Goal: Task Accomplishment & Management: Manage account settings

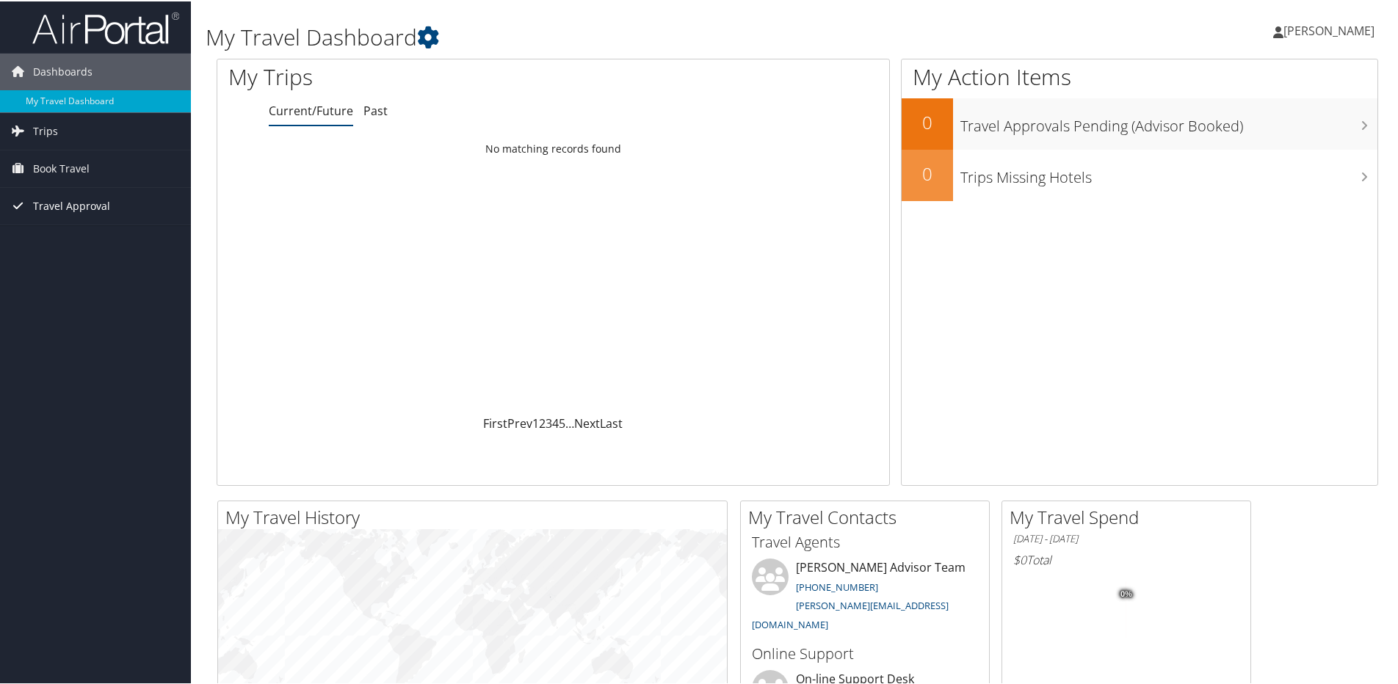
click at [84, 209] on span "Travel Approval" at bounding box center [71, 205] width 77 height 37
click at [59, 236] on link "Pending Trip Approvals" at bounding box center [95, 234] width 191 height 22
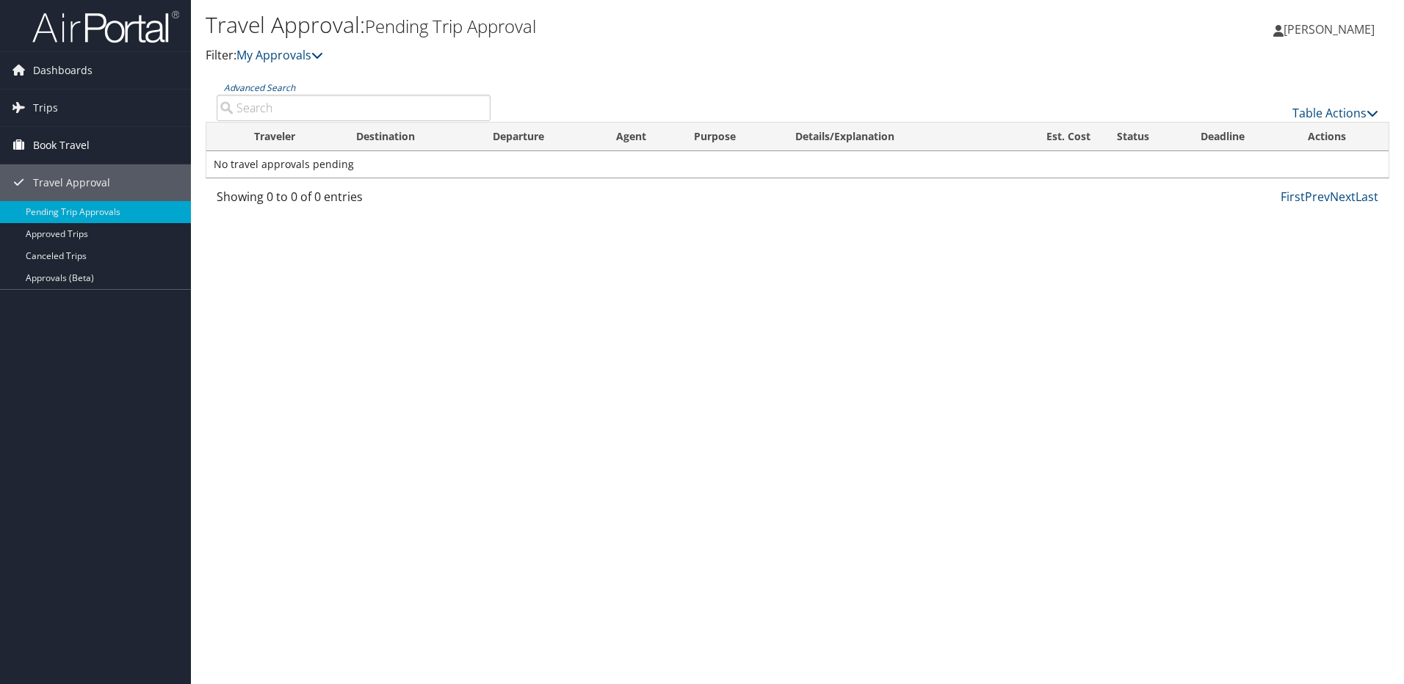
click at [65, 146] on span "Book Travel" at bounding box center [61, 145] width 57 height 37
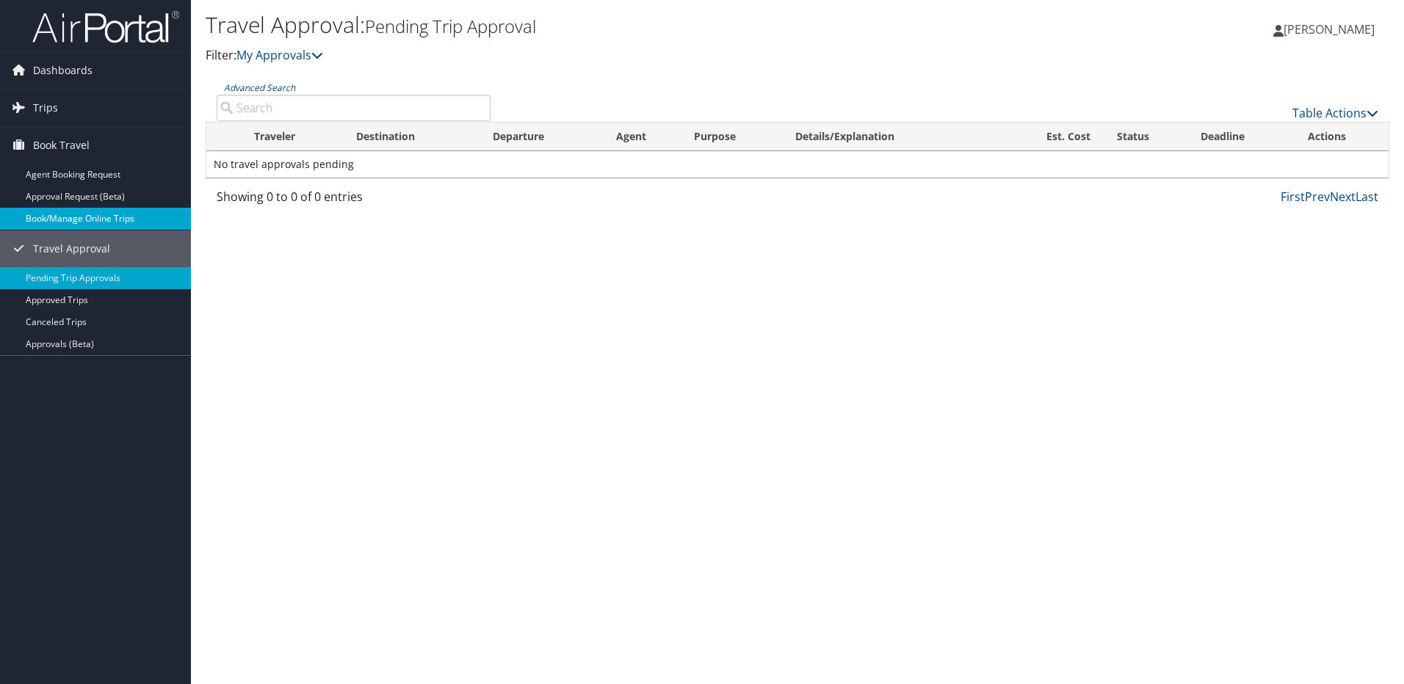
click at [74, 217] on link "Book/Manage Online Trips" at bounding box center [95, 219] width 191 height 22
click at [69, 145] on span "Book Travel" at bounding box center [61, 145] width 57 height 37
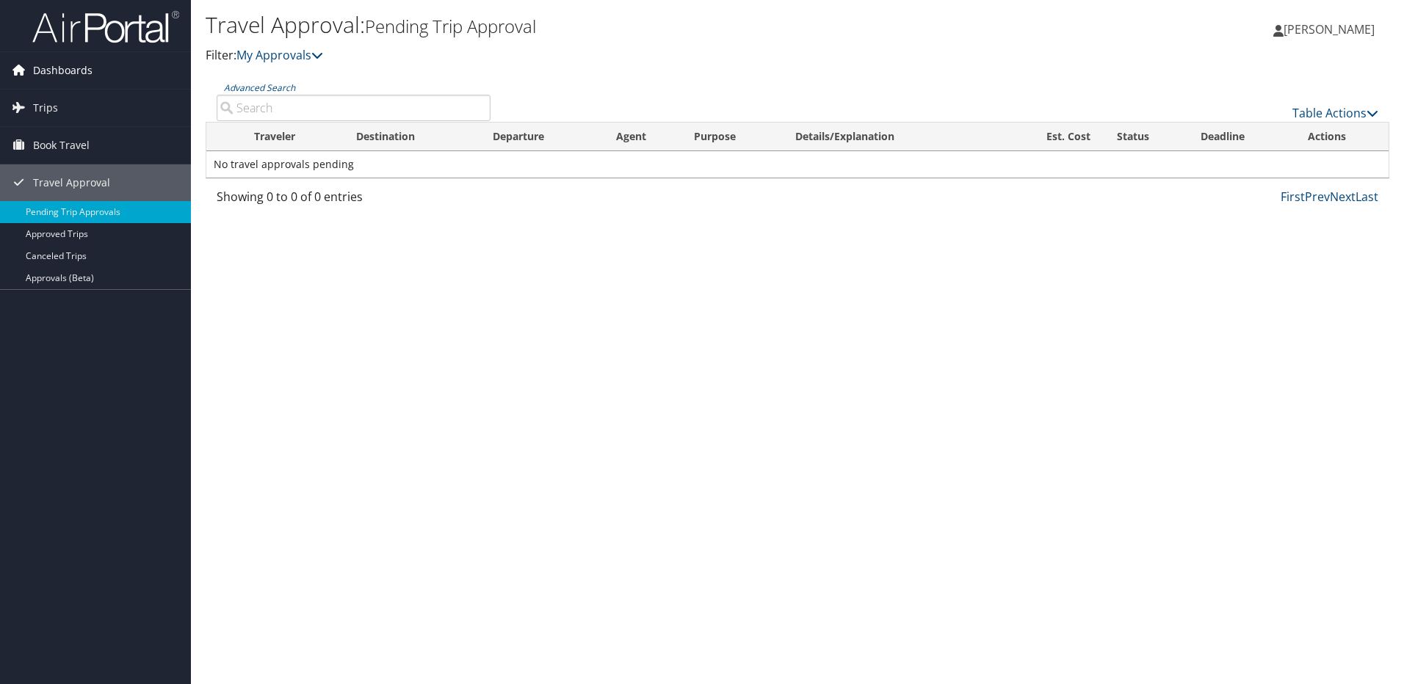
click at [71, 72] on span "Dashboards" at bounding box center [62, 70] width 59 height 37
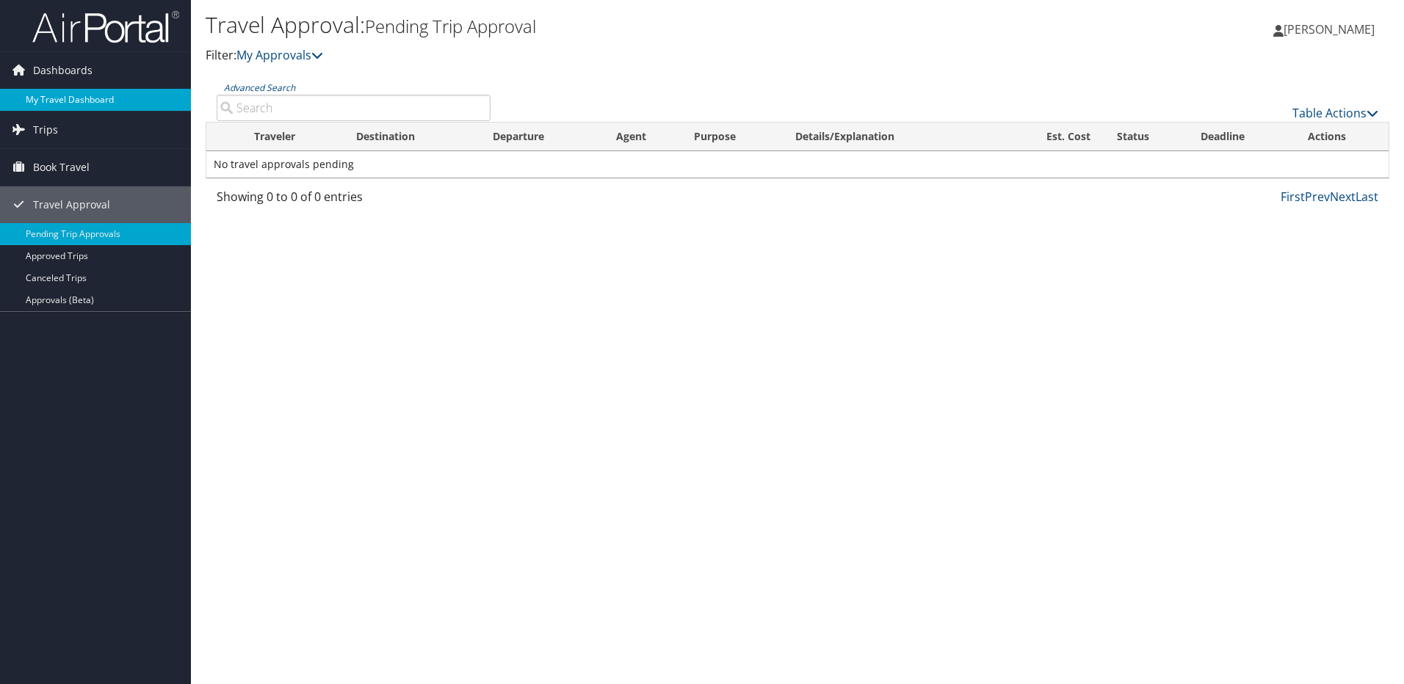
click at [79, 90] on link "My Travel Dashboard" at bounding box center [95, 100] width 191 height 22
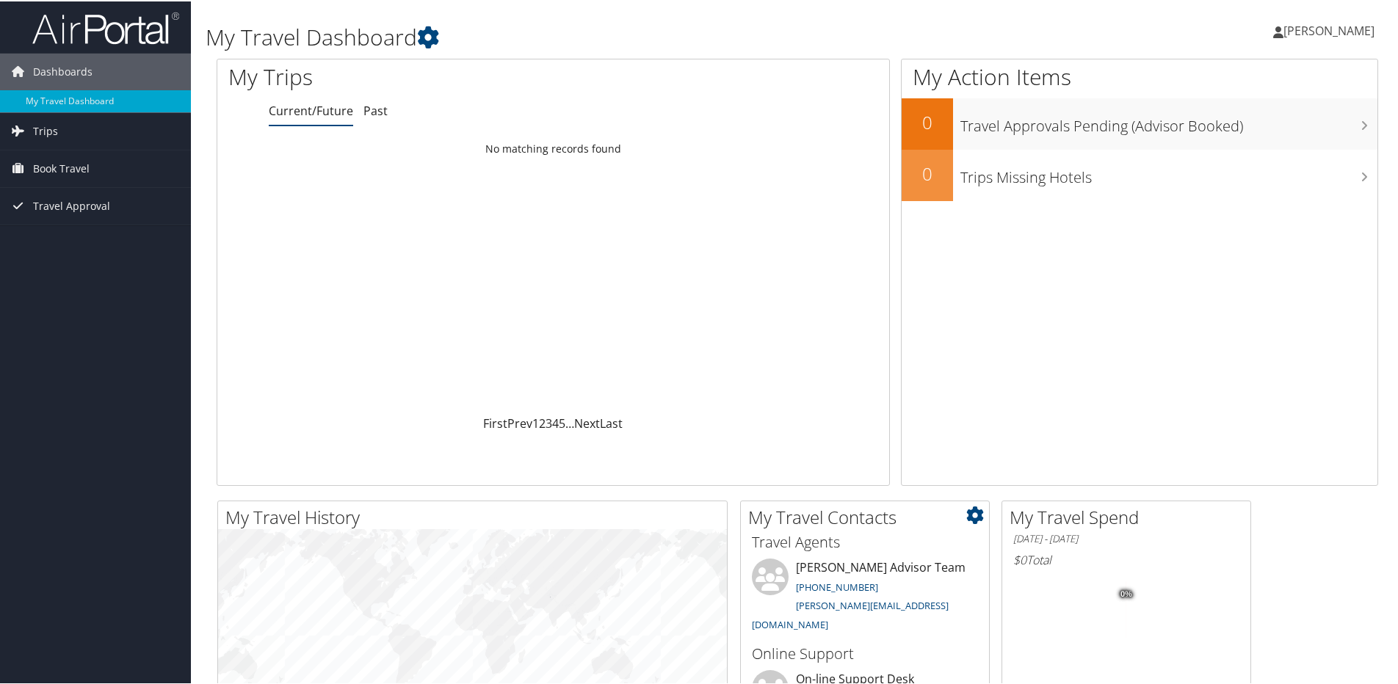
scroll to position [367, 0]
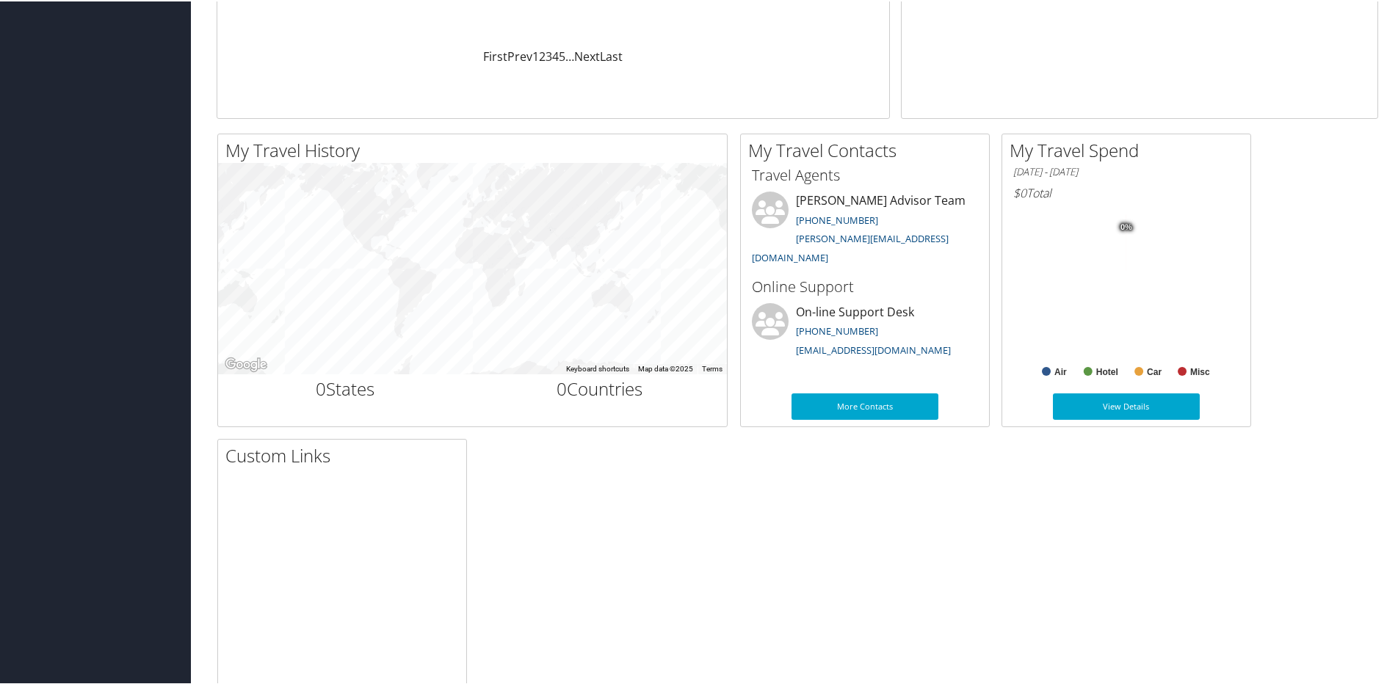
drag, startPoint x: 850, startPoint y: 85, endPoint x: 104, endPoint y: 363, distance: 796.7
click at [104, 363] on div "Dashboards My Travel Dashboard Trips Current/Future Trips Past Trips Trips Miss…" at bounding box center [702, 188] width 1404 height 1110
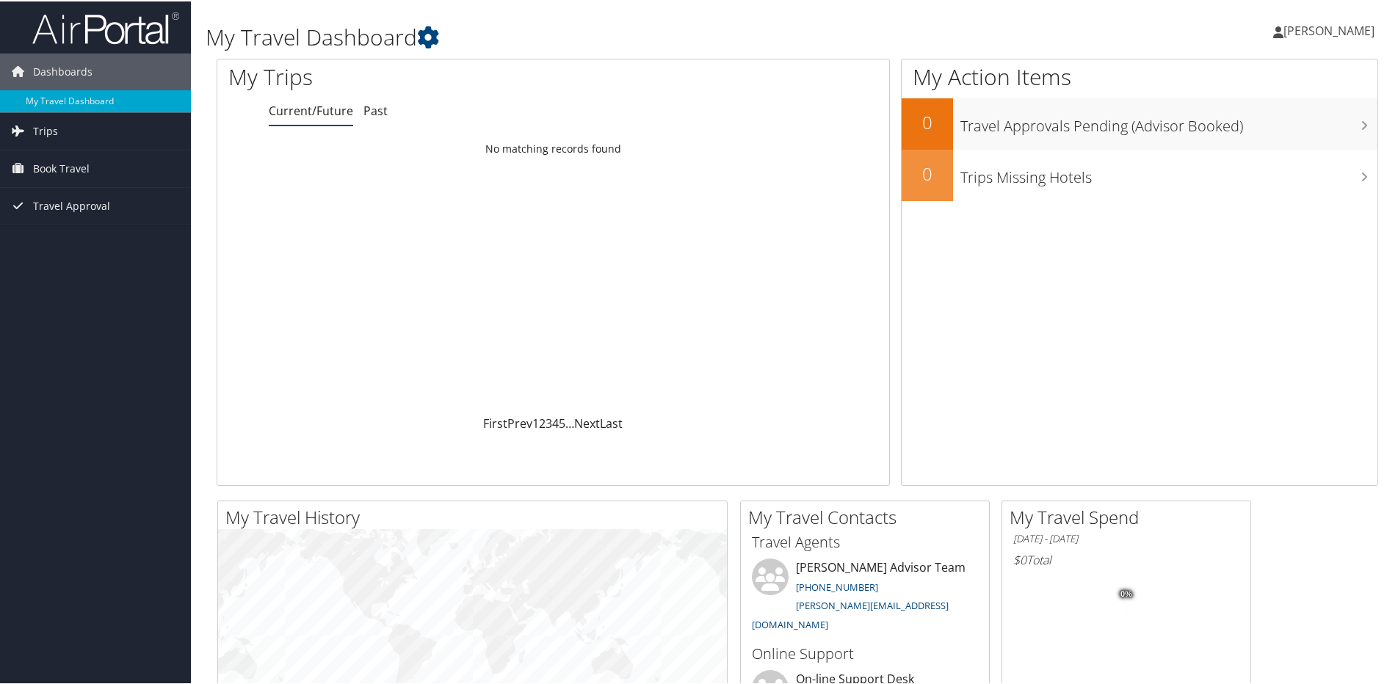
scroll to position [440, 0]
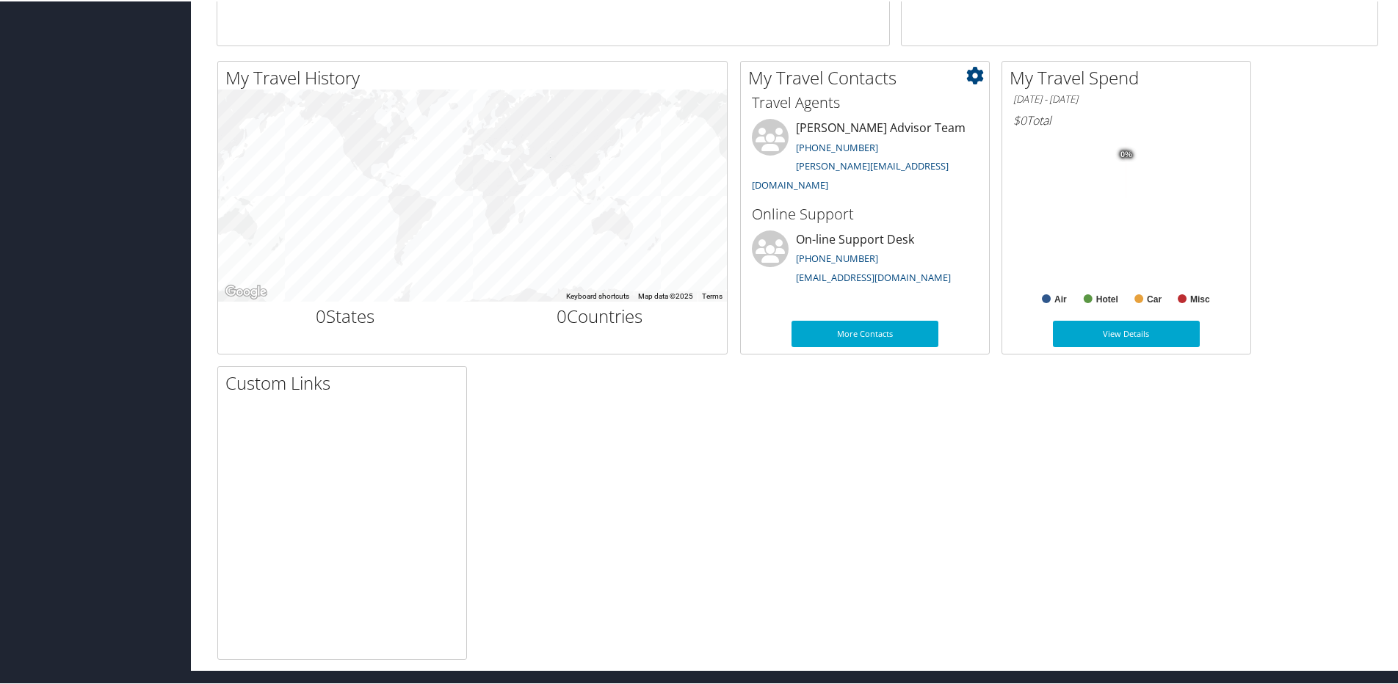
drag, startPoint x: 850, startPoint y: 291, endPoint x: 925, endPoint y: 242, distance: 89.6
click at [925, 242] on li "On-line Support Desk (888) 535-0179 onlinesupport@cbtravel.com" at bounding box center [865, 259] width 241 height 60
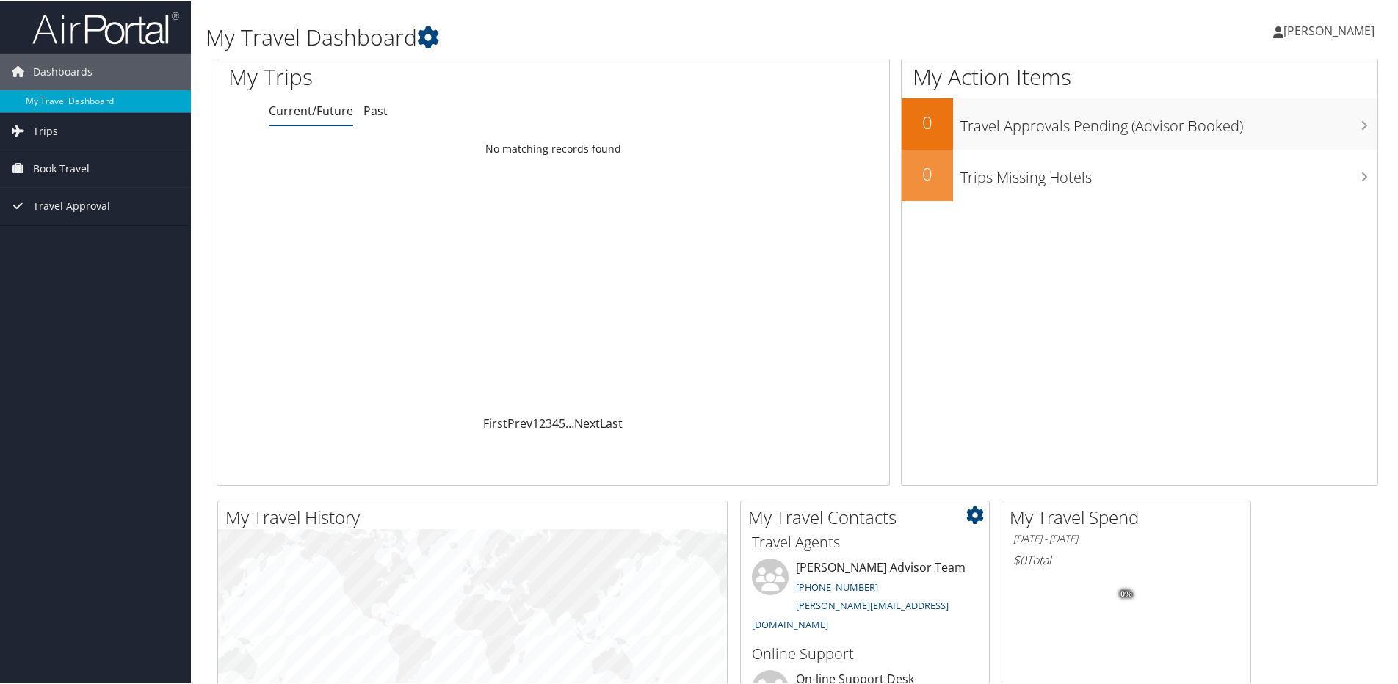
scroll to position [294, 0]
